Goal: Information Seeking & Learning: Learn about a topic

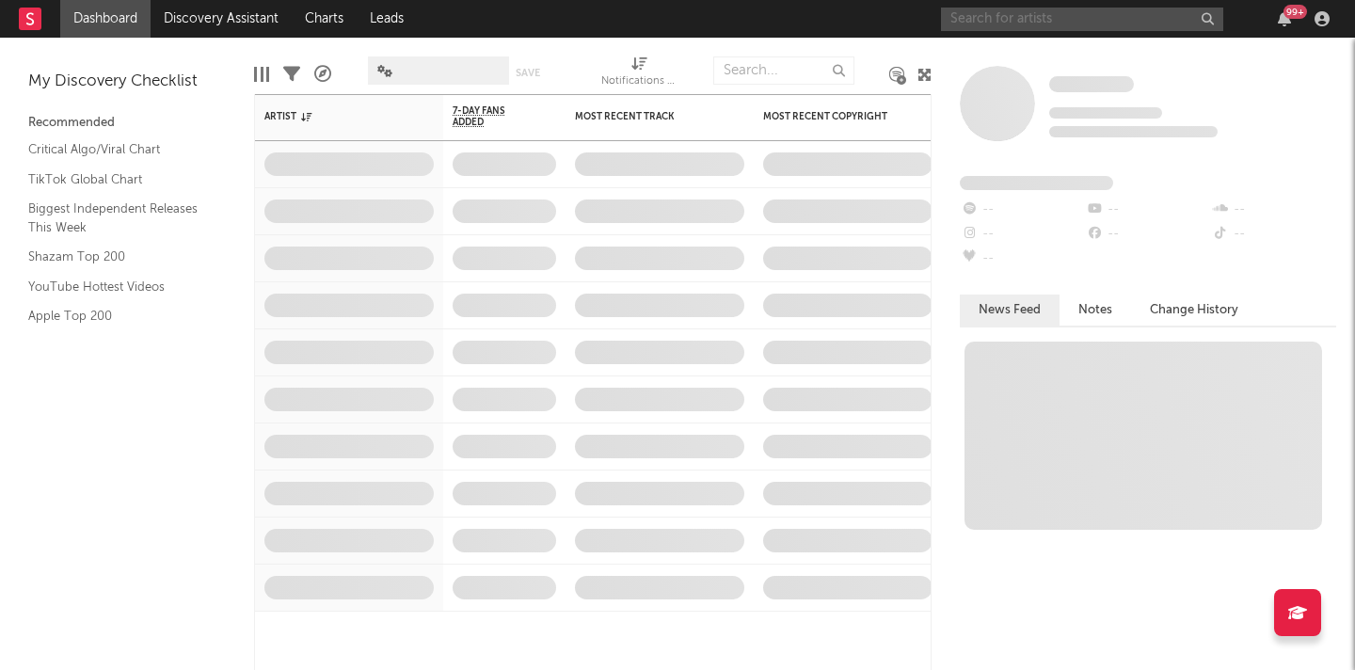
click at [1003, 20] on input "text" at bounding box center [1082, 20] width 282 height 24
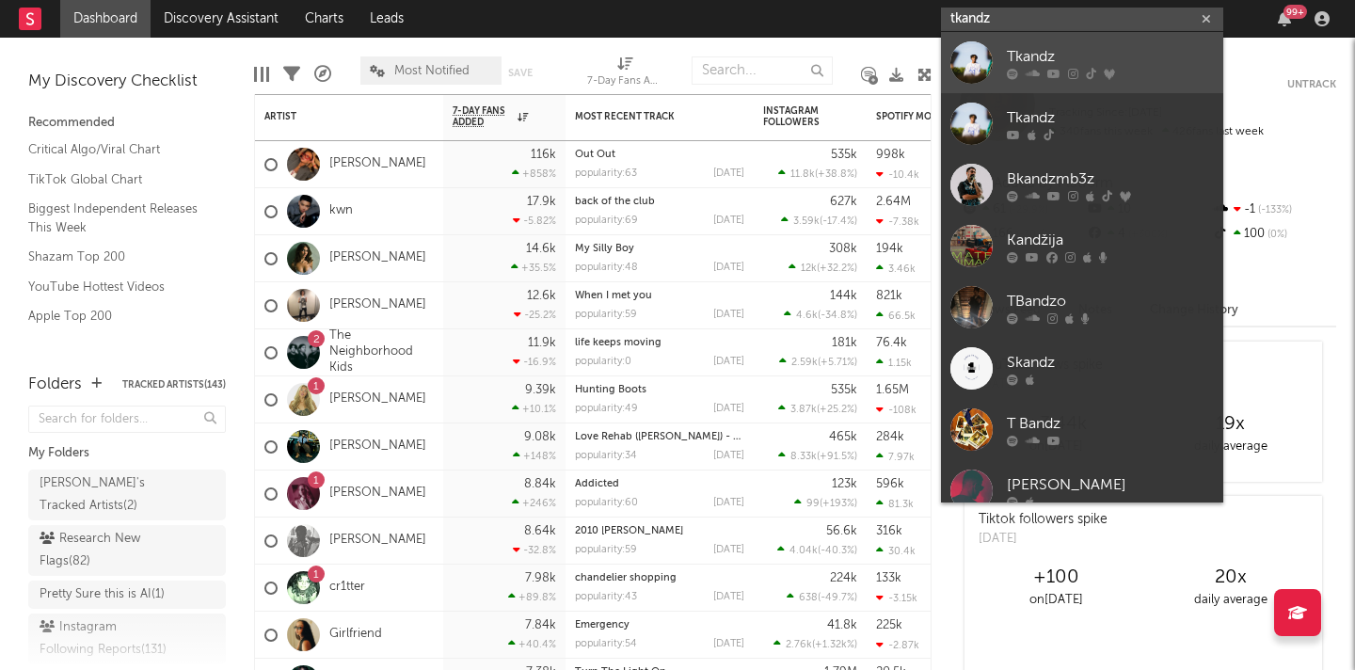
type input "tkandz"
click at [1090, 63] on div "Tkandz" at bounding box center [1110, 56] width 207 height 23
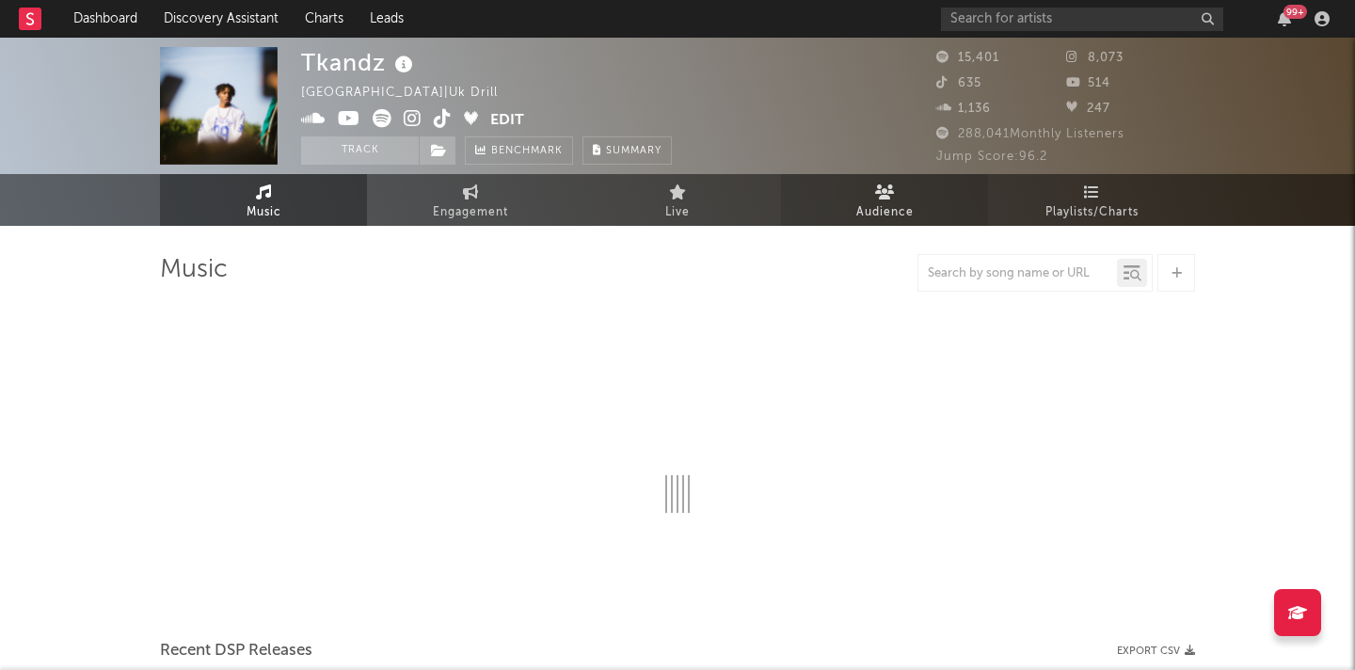
select select "6m"
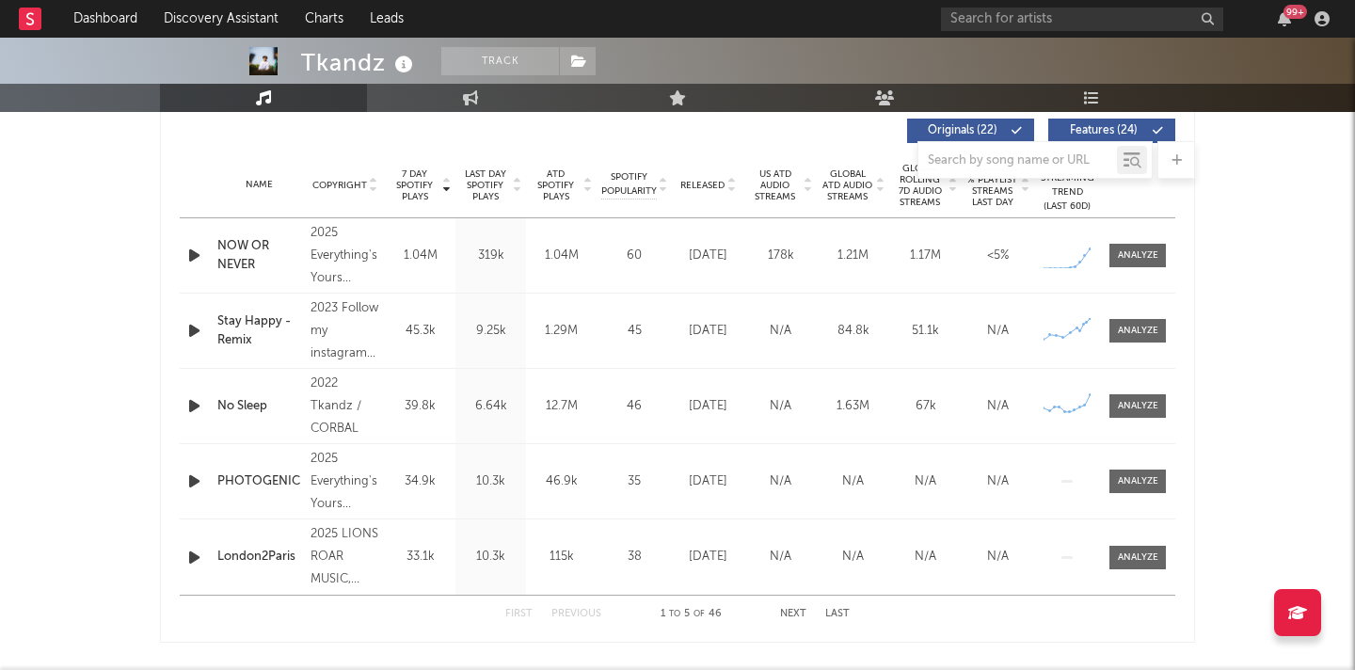
scroll to position [694, 0]
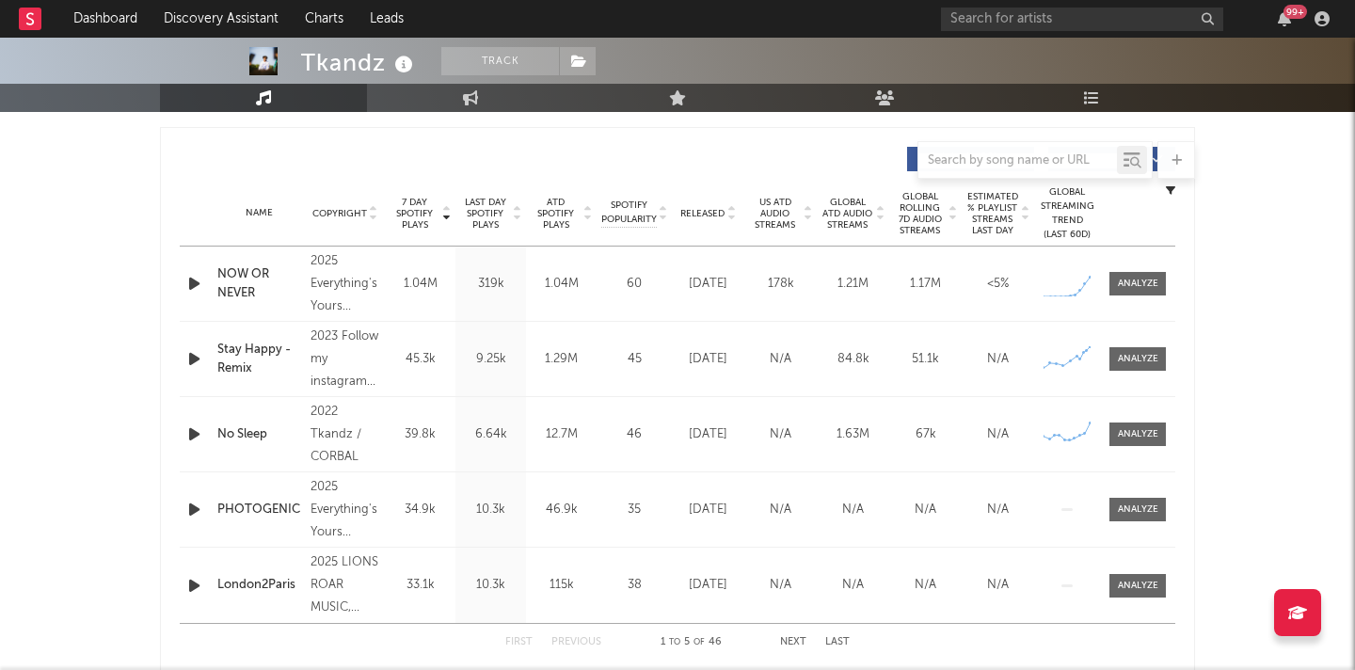
click at [187, 274] on icon "button" at bounding box center [194, 284] width 20 height 24
click at [248, 283] on div "NOW OR NEVER" at bounding box center [259, 283] width 84 height 37
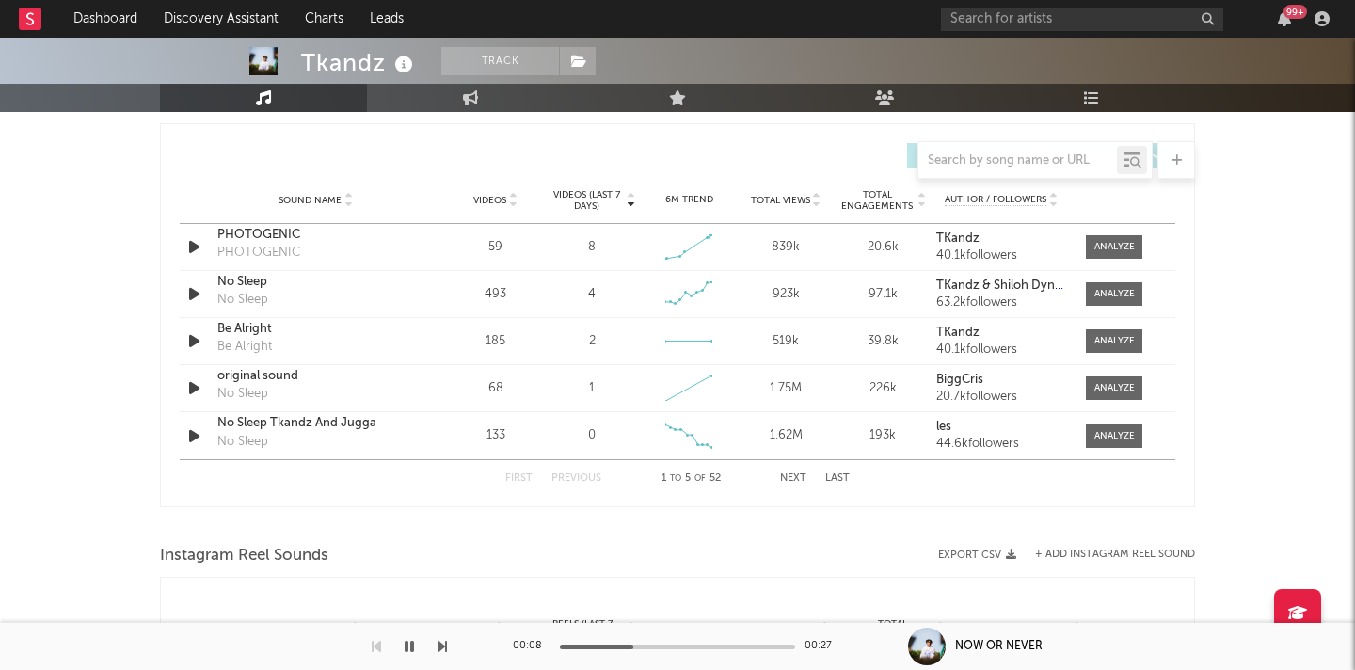
scroll to position [1305, 0]
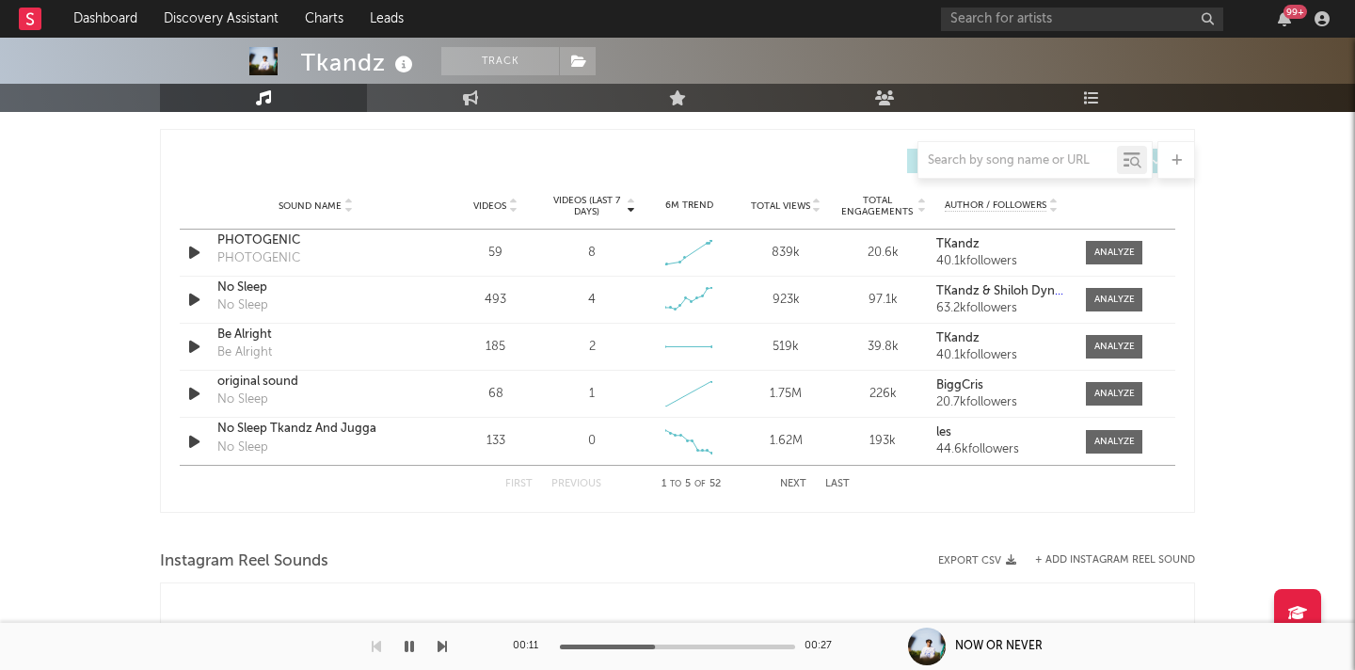
click at [787, 491] on div "First Previous 1 to 5 of 52 Next Last" at bounding box center [677, 484] width 344 height 37
click at [788, 487] on button "Next" at bounding box center [793, 484] width 26 height 10
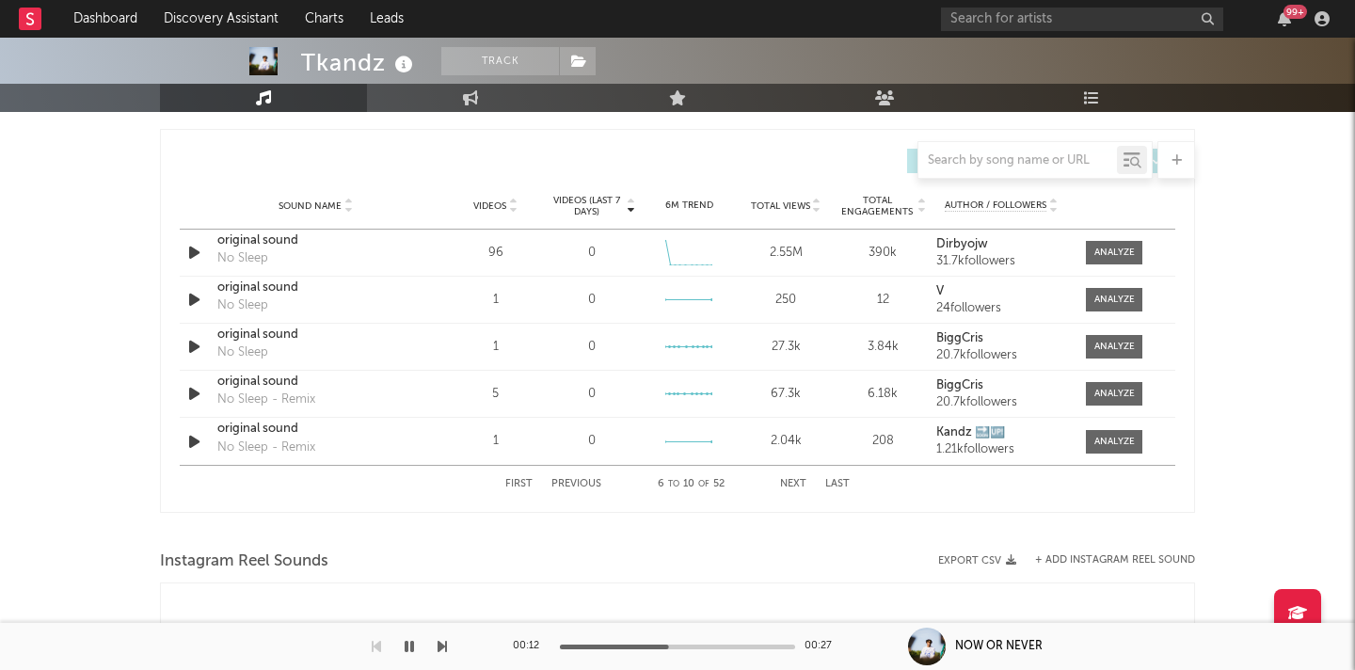
click at [788, 487] on button "Next" at bounding box center [793, 484] width 26 height 10
click at [507, 484] on button "First" at bounding box center [518, 484] width 27 height 10
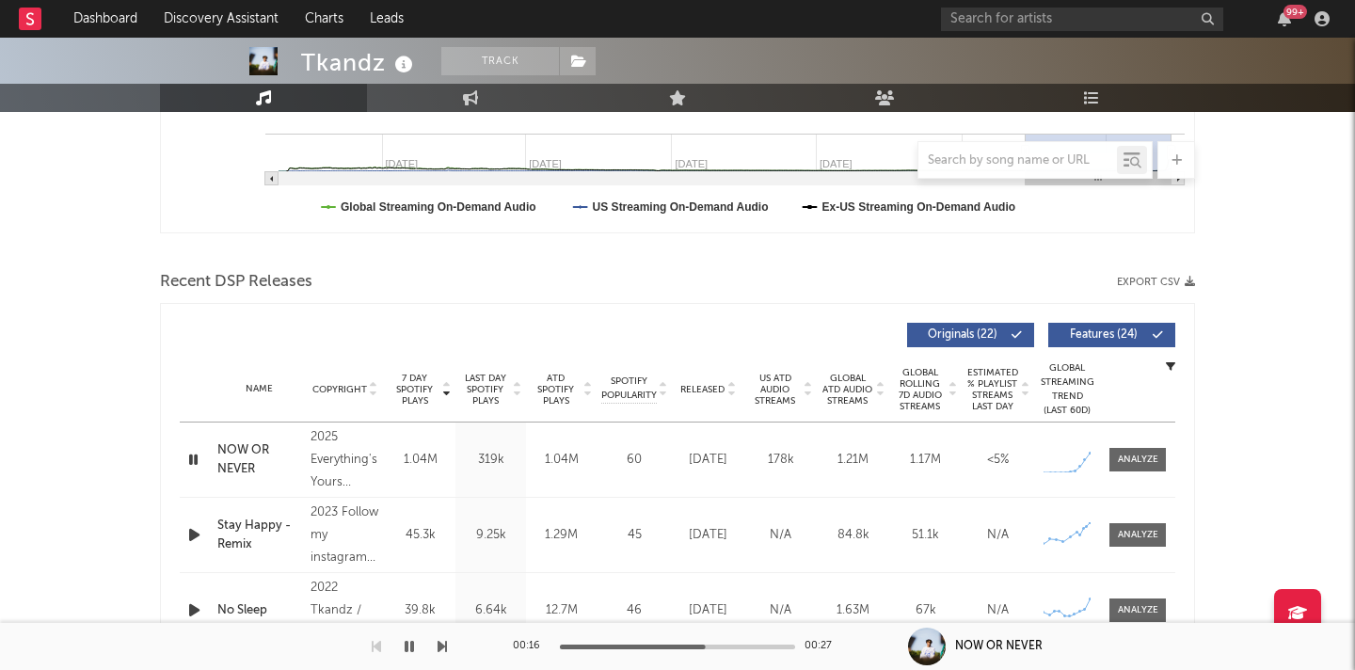
scroll to position [0, 0]
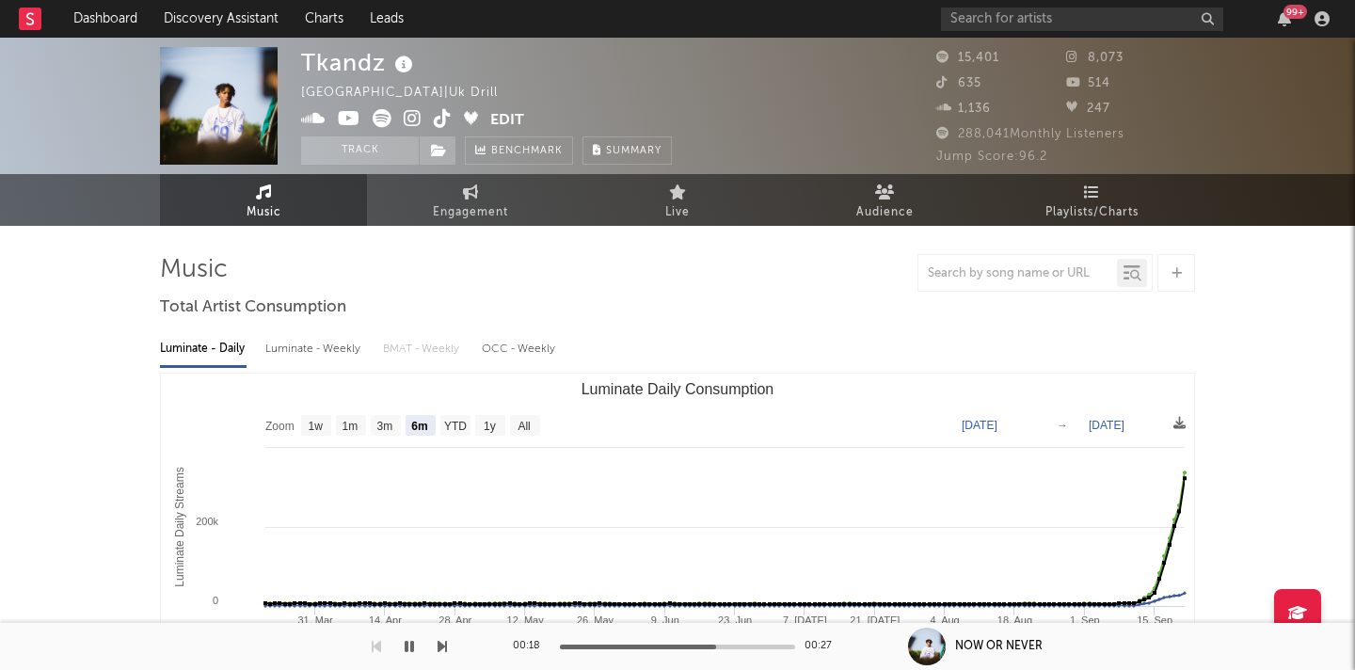
click at [436, 109] on icon at bounding box center [443, 118] width 18 height 19
